Goal: Task Accomplishment & Management: Manage account settings

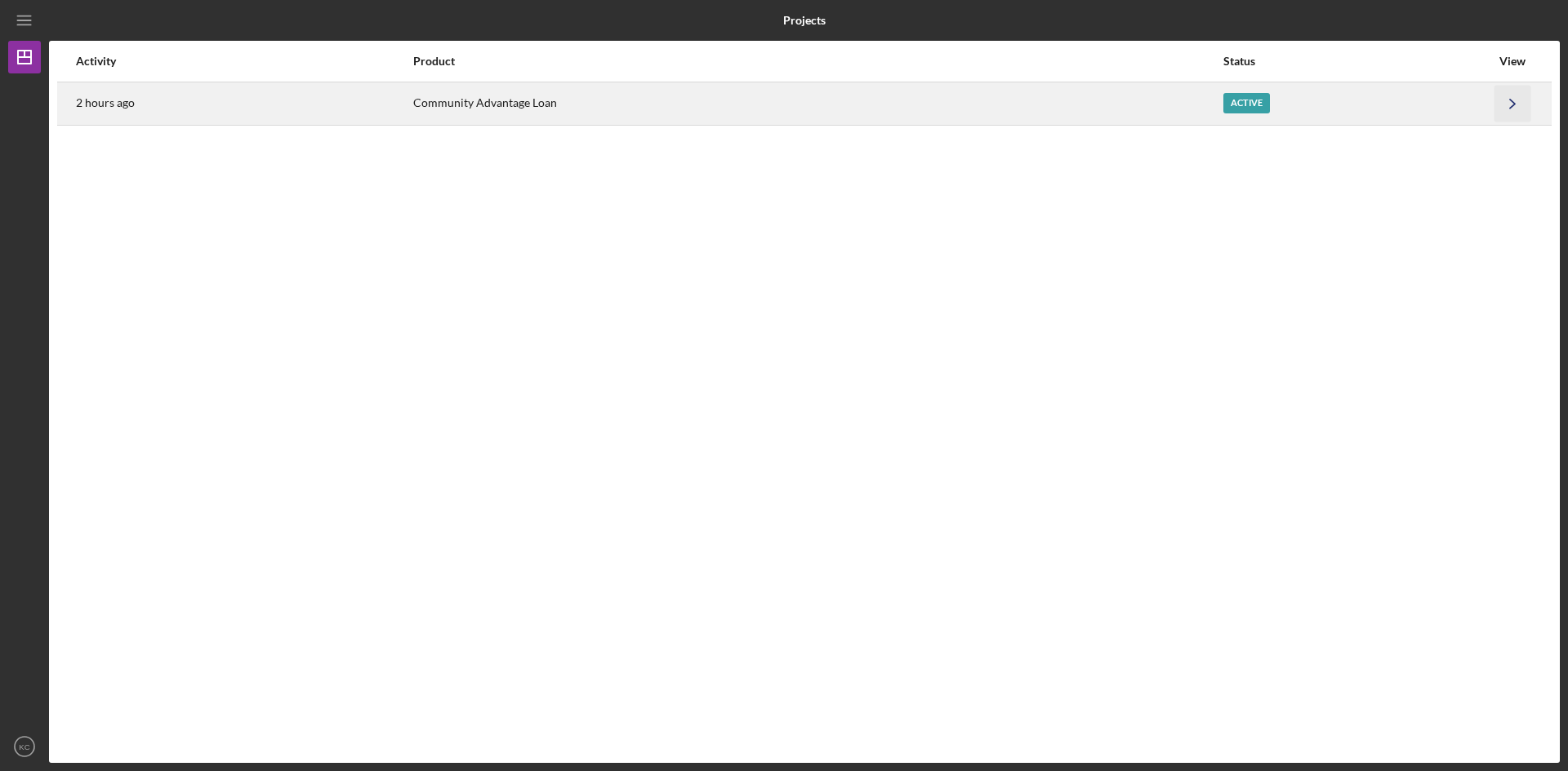
click at [1513, 98] on icon "Icon/Navigate" at bounding box center [1513, 103] width 37 height 37
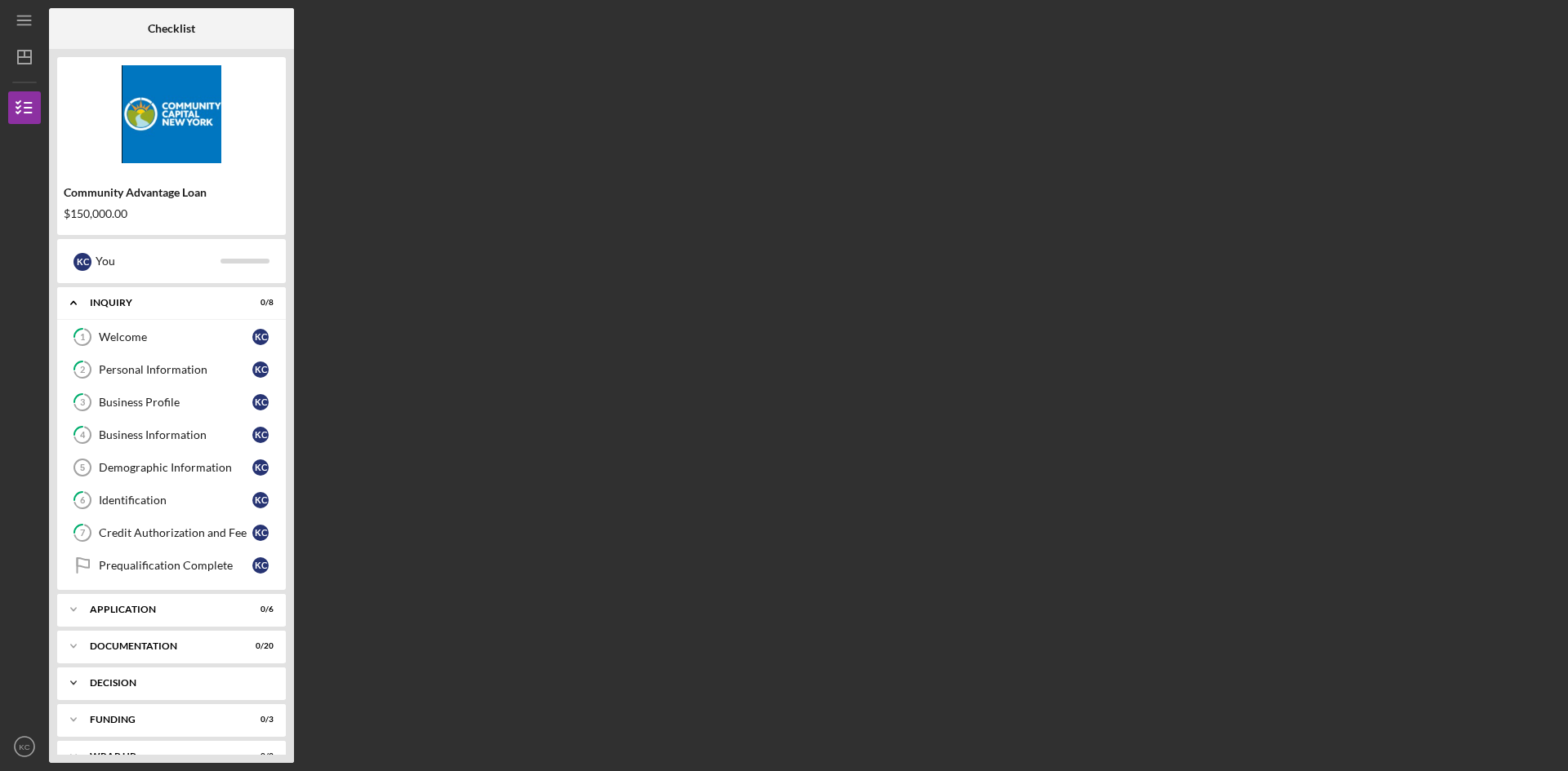
click at [115, 687] on div "Decision" at bounding box center [177, 683] width 175 height 10
click at [185, 643] on div "Documentation" at bounding box center [177, 647] width 175 height 10
click at [223, 674] on link "Personal Financial Statement Personal Financial Statement K C" at bounding box center [171, 680] width 212 height 33
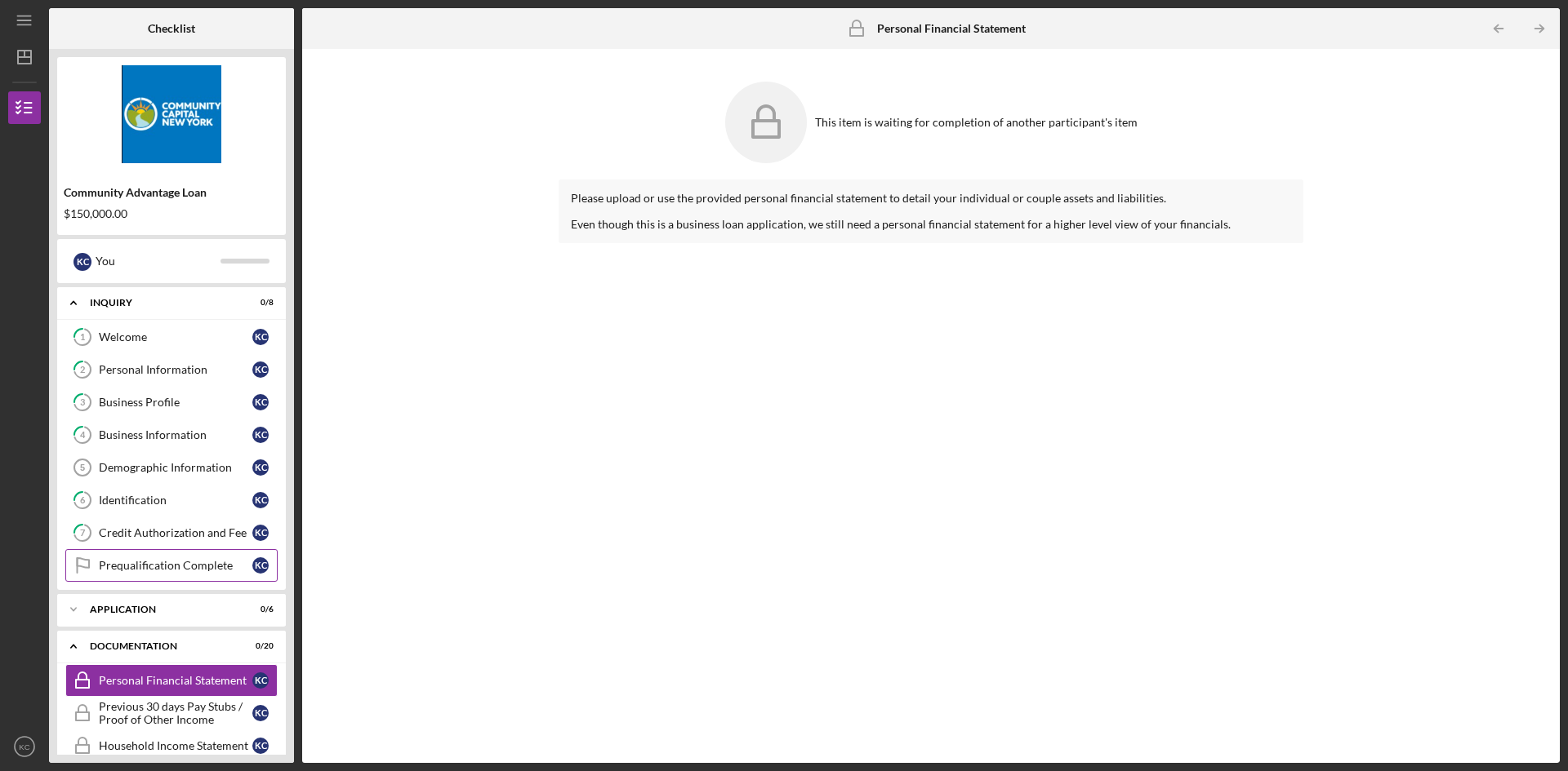
click at [154, 573] on link "Prequalification Complete Prequalification Complete K C" at bounding box center [171, 565] width 212 height 33
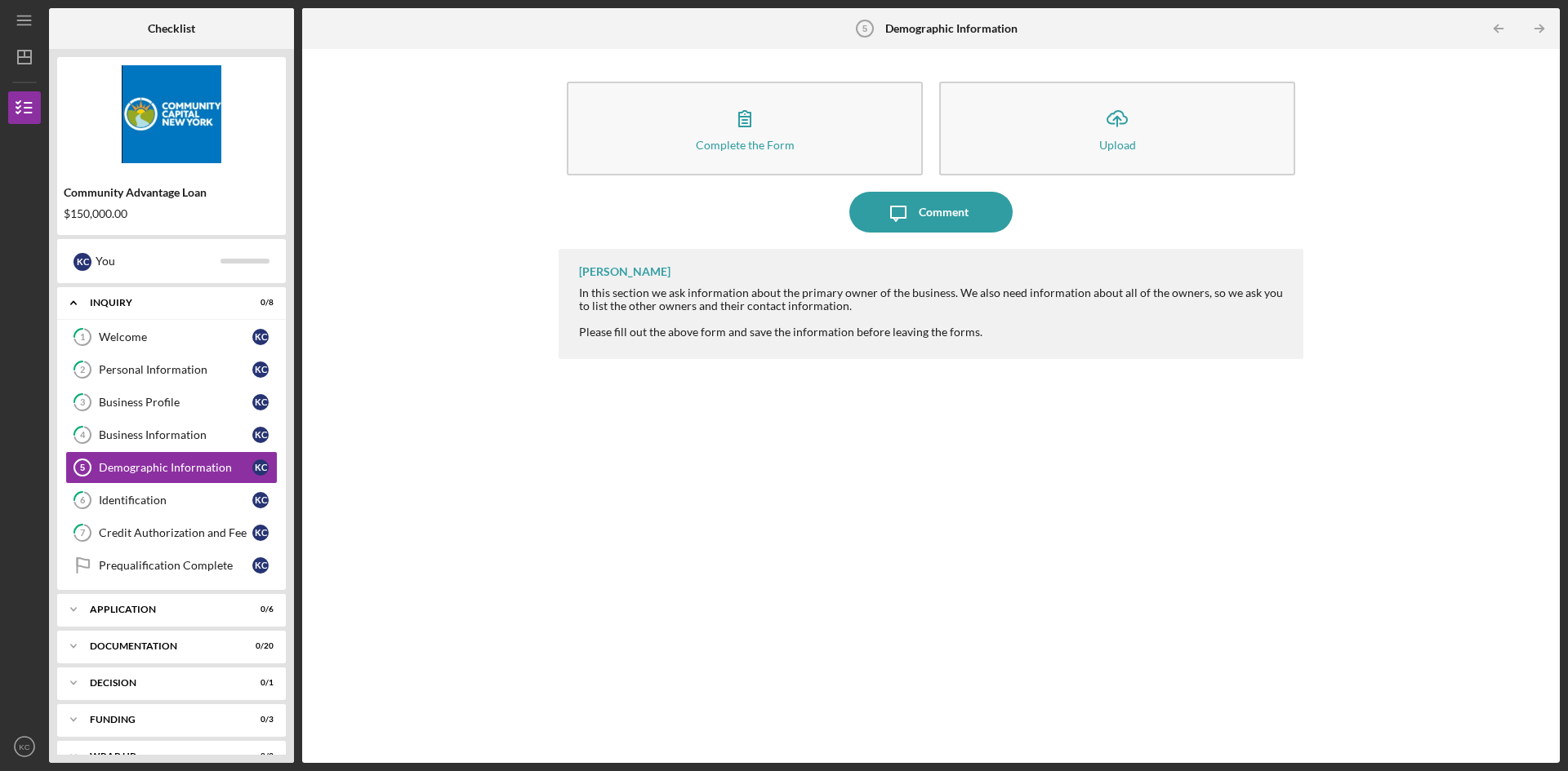
scroll to position [27, 0]
